Goal: Task Accomplishment & Management: Complete application form

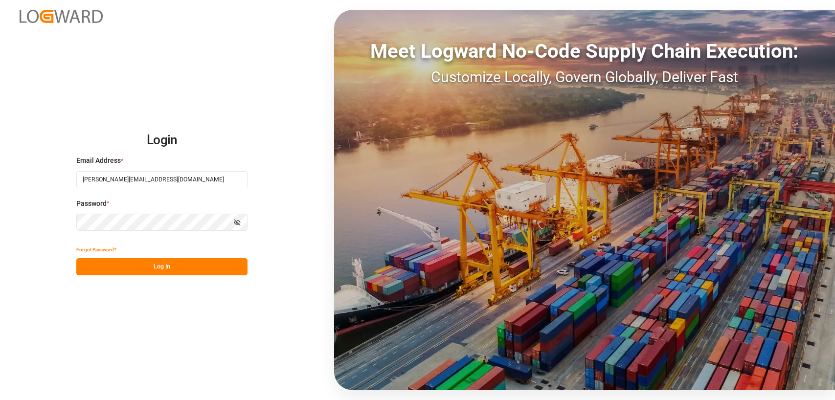
click at [153, 264] on button "Log In" at bounding box center [161, 266] width 171 height 17
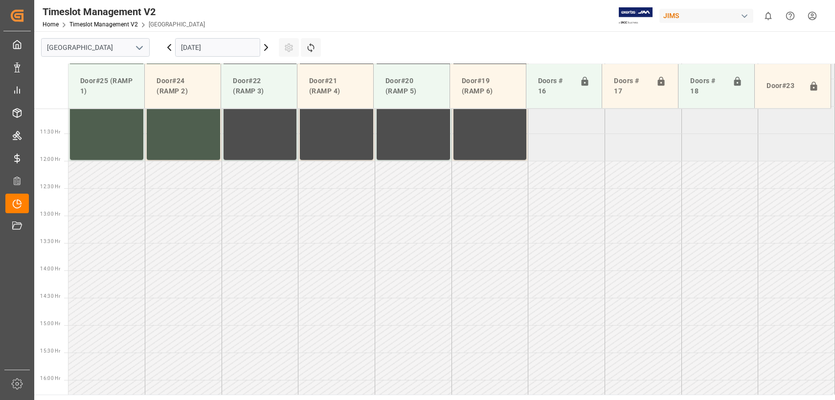
scroll to position [607, 0]
click at [223, 46] on input "[DATE]" at bounding box center [217, 47] width 85 height 19
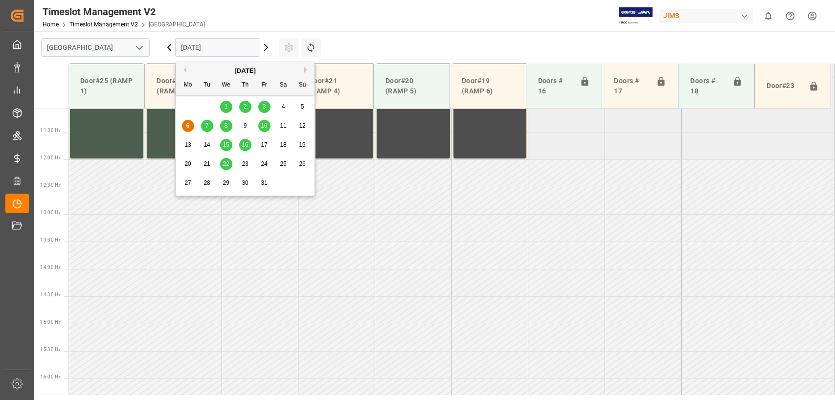
click at [207, 125] on span "7" at bounding box center [207, 125] width 3 height 7
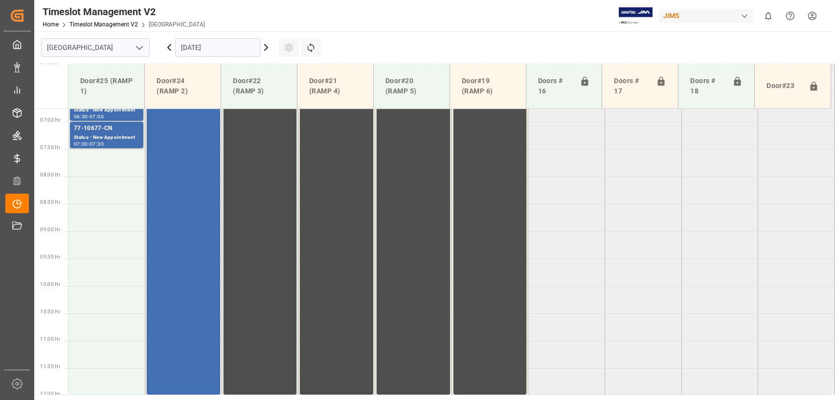
scroll to position [362, 0]
click at [93, 231] on td at bounding box center [107, 225] width 77 height 27
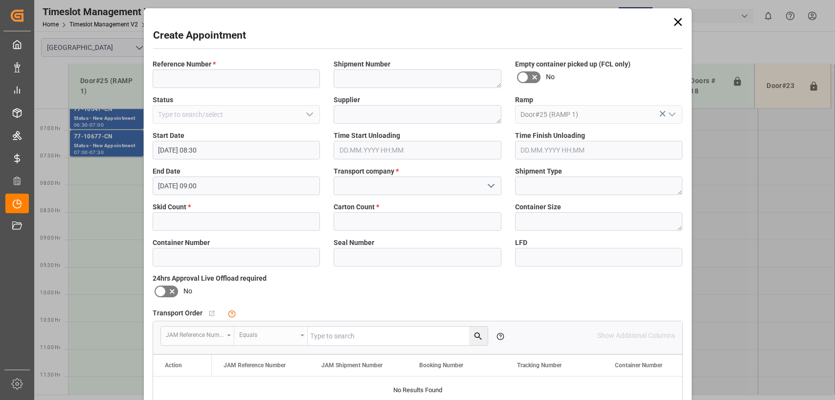
type input "[DATE] 08:30"
type input "[DATE] 09:00"
click at [166, 75] on input at bounding box center [237, 78] width 168 height 19
type input "77-11306-us"
type textarea "chauvet lighting"
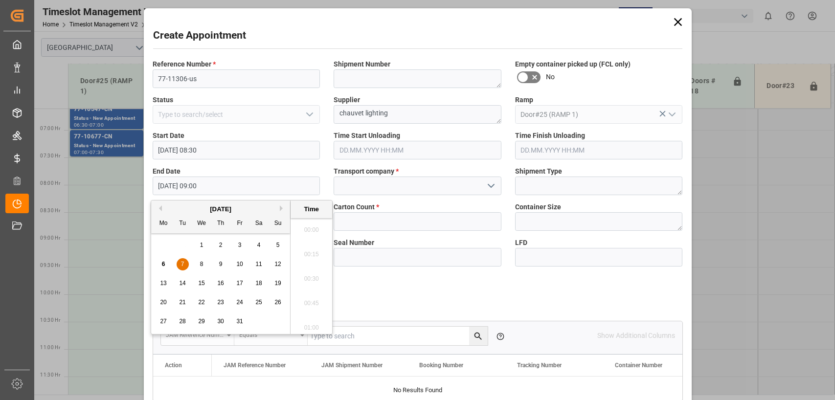
scroll to position [835, 0]
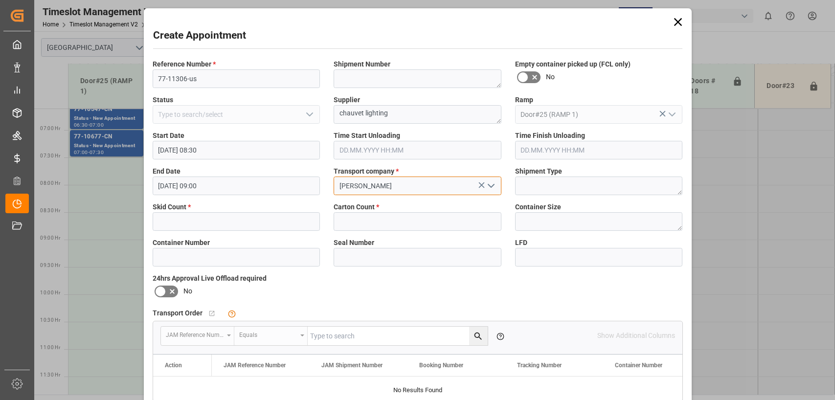
type input "[PERSON_NAME]"
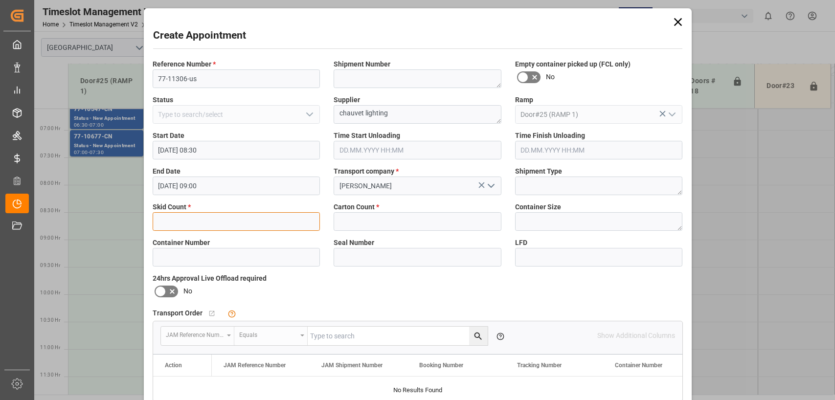
click at [166, 221] on input "text" at bounding box center [237, 221] width 168 height 19
type input "3"
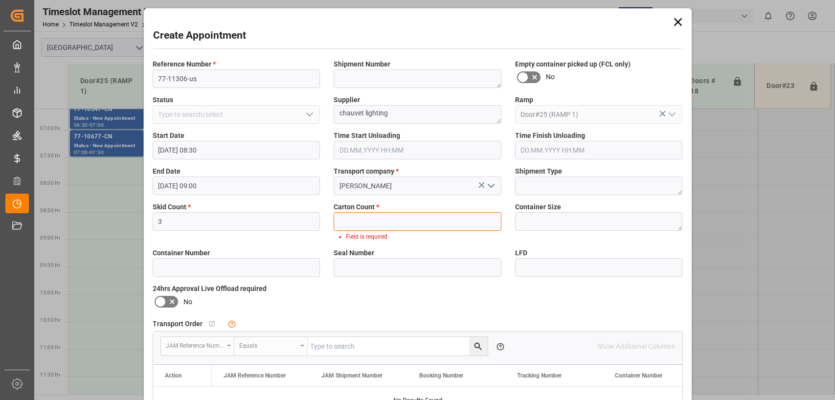
click at [359, 225] on input "text" at bounding box center [418, 221] width 168 height 19
type input "79"
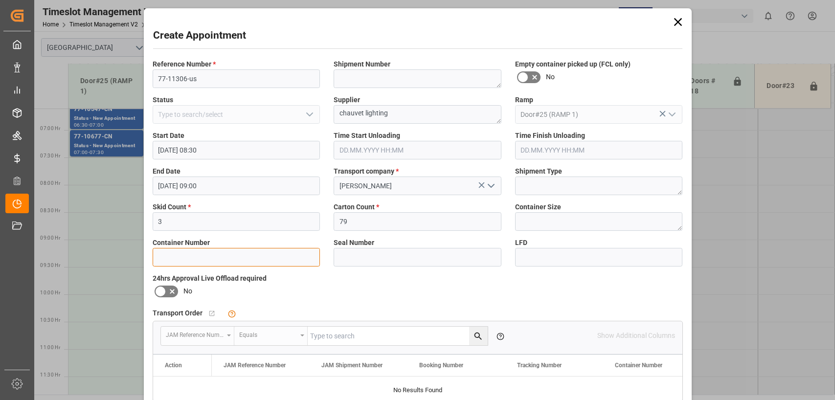
scroll to position [161, 0]
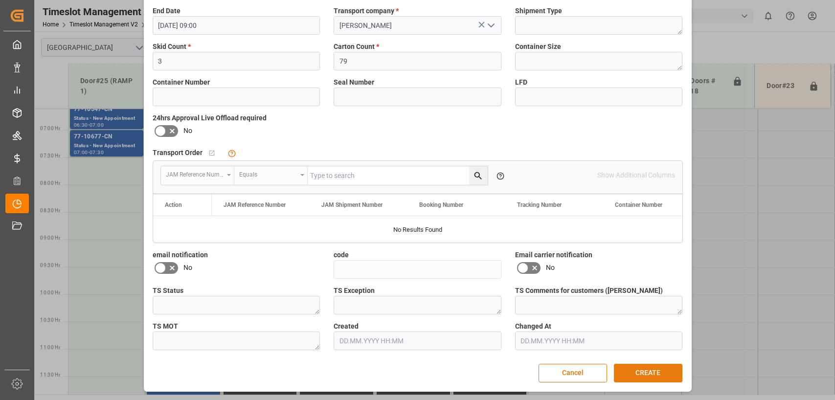
click at [651, 371] on button "CREATE" at bounding box center [648, 373] width 69 height 19
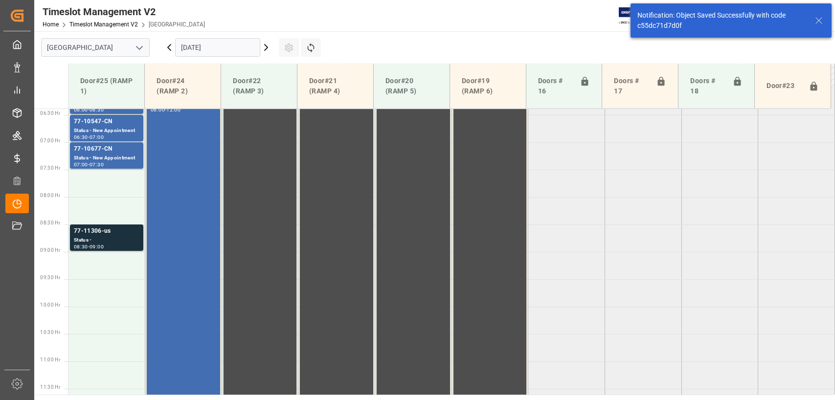
scroll to position [388, 0]
